Goal: Task Accomplishment & Management: Manage account settings

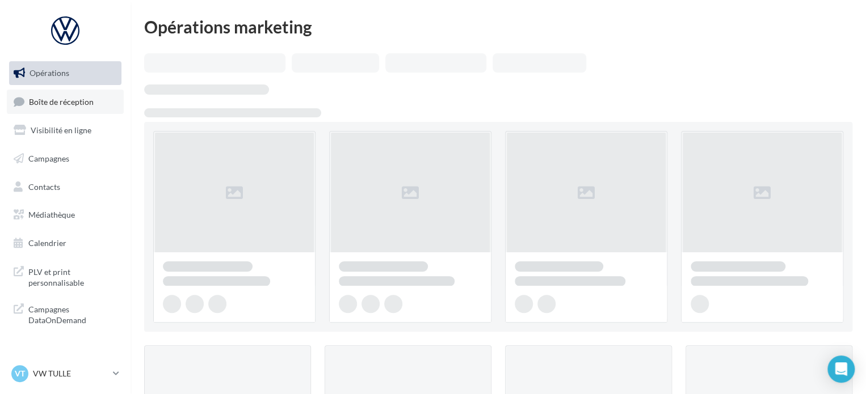
click at [78, 105] on span "Boîte de réception" at bounding box center [61, 101] width 65 height 10
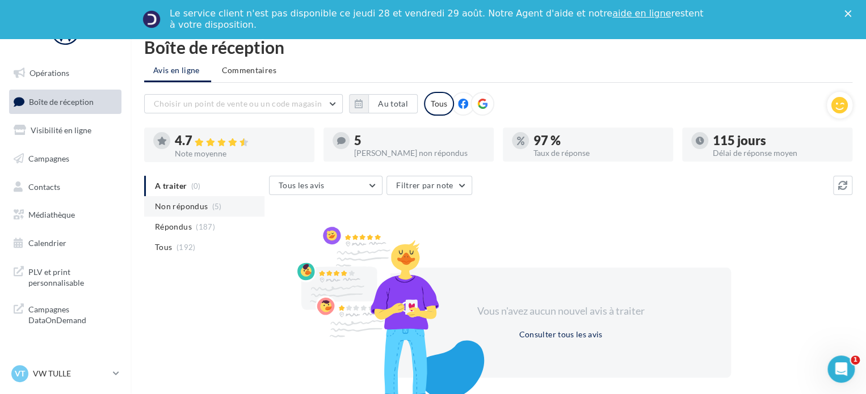
click at [192, 204] on span "Non répondus" at bounding box center [181, 206] width 53 height 11
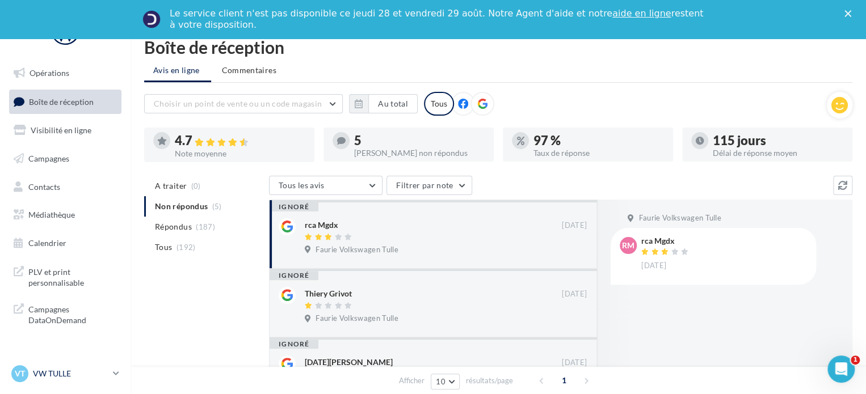
click at [109, 373] on link "VT VW TULLE vw-tul-sdes" at bounding box center [65, 374] width 112 height 22
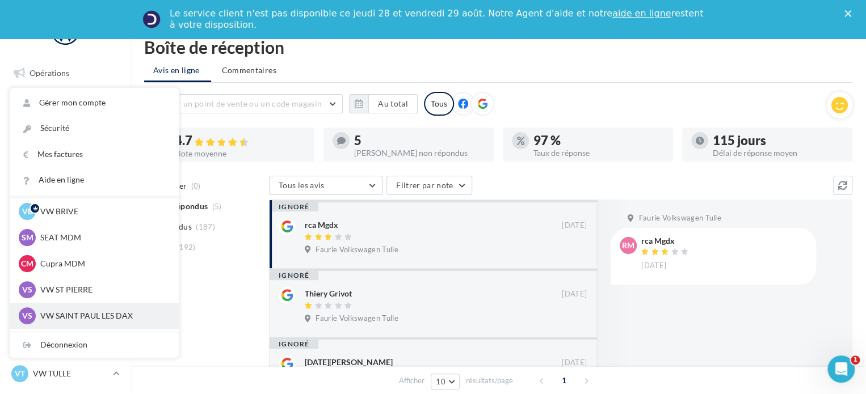
scroll to position [57, 0]
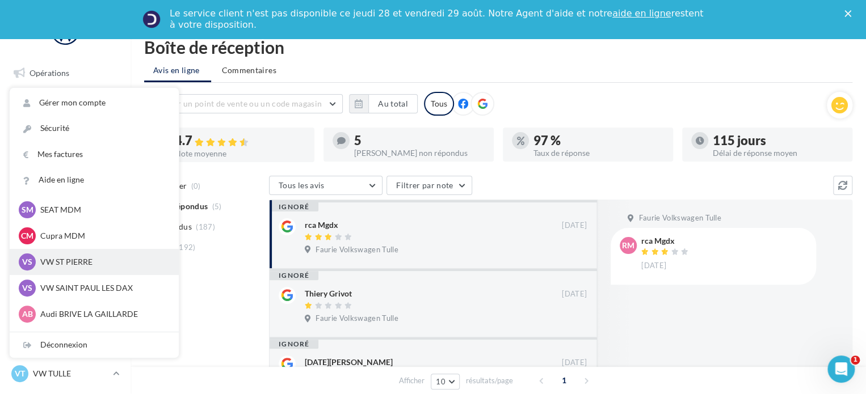
click at [91, 258] on p "VW ST PIERRE" at bounding box center [102, 261] width 125 height 11
